Goal: Navigation & Orientation: Find specific page/section

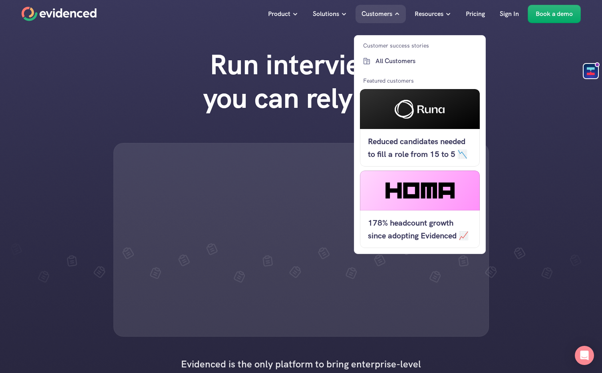
click at [394, 13] on icon at bounding box center [397, 14] width 6 height 6
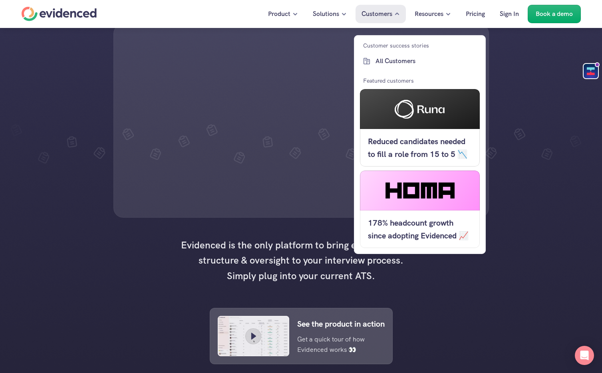
scroll to position [131, 0]
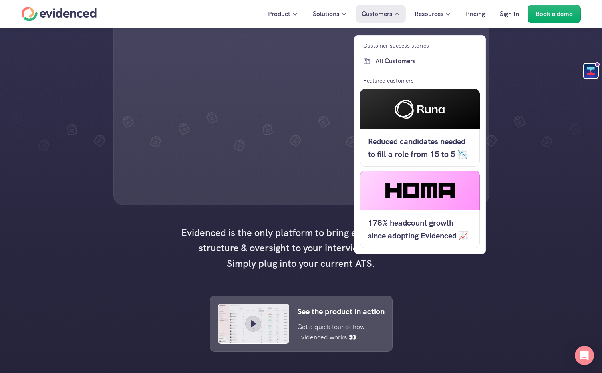
click at [378, 11] on p "Customers" at bounding box center [376, 14] width 31 height 10
click at [388, 61] on p "All Customers" at bounding box center [426, 61] width 102 height 10
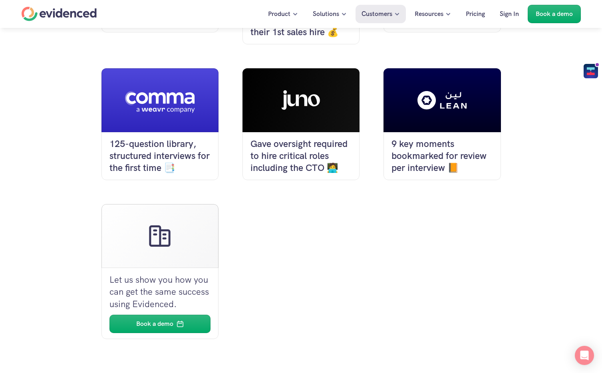
scroll to position [694, 0]
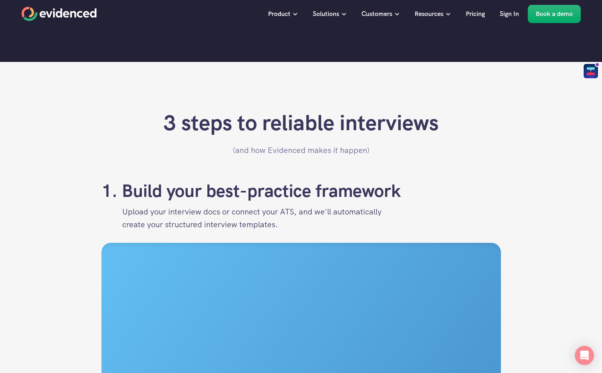
scroll to position [131, 0]
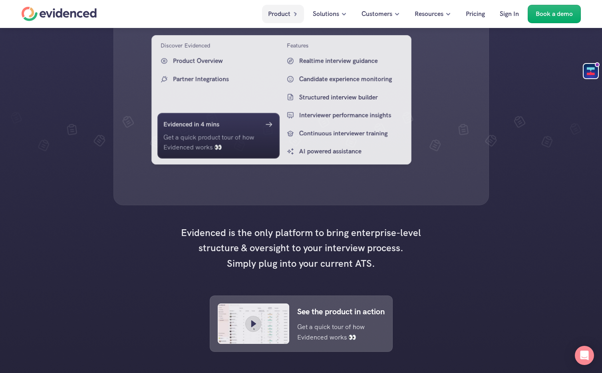
click at [289, 16] on div "Product" at bounding box center [283, 14] width 42 height 18
